Goal: Find specific page/section: Find specific page/section

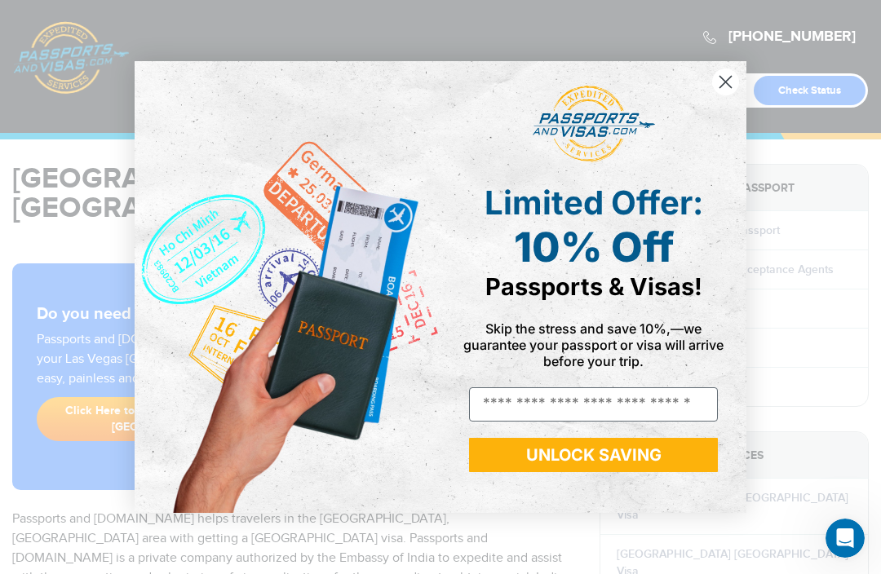
click at [731, 82] on circle "Close dialog" at bounding box center [725, 81] width 27 height 27
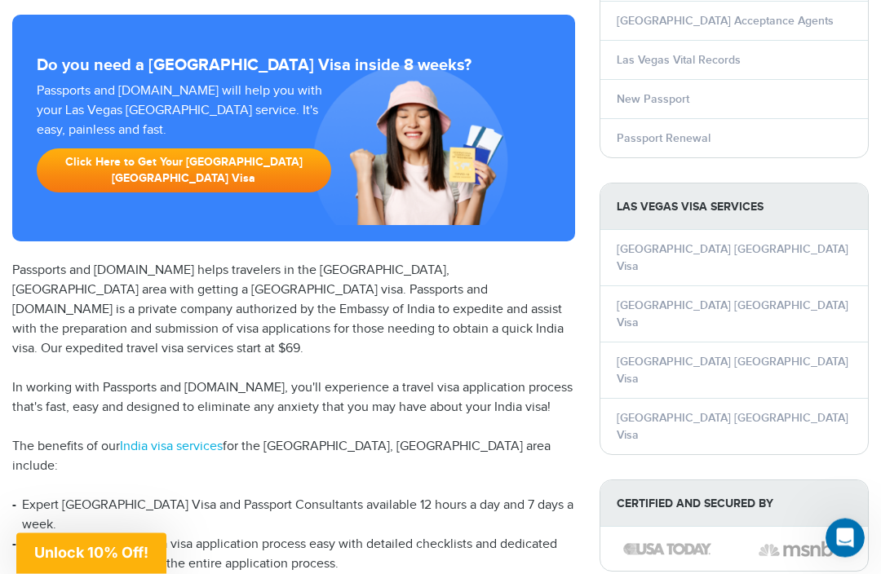
scroll to position [249, 0]
click at [674, 411] on link "Las Vegas India Visa" at bounding box center [732, 426] width 232 height 31
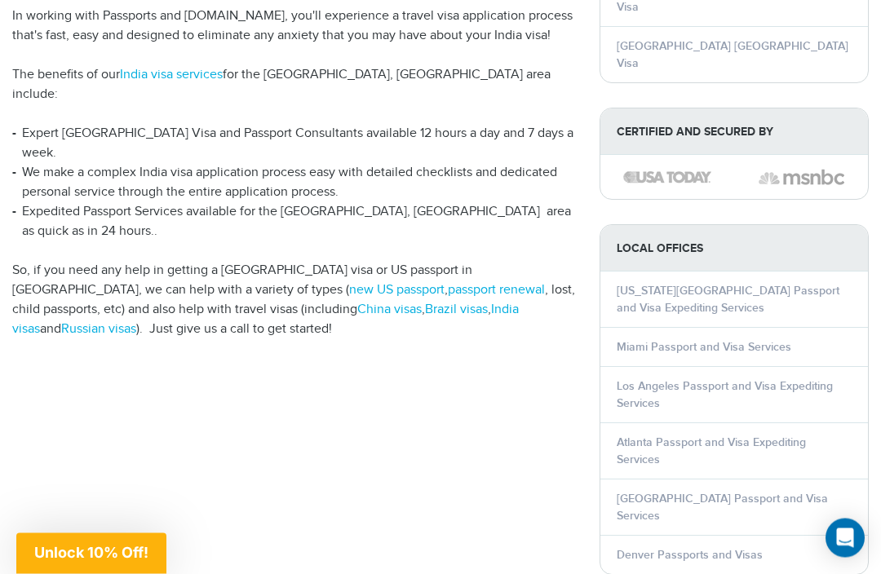
scroll to position [620, 0]
click at [660, 492] on link "Las Vegas Passport and Visa Services" at bounding box center [721, 507] width 211 height 31
